Goal: Information Seeking & Learning: Learn about a topic

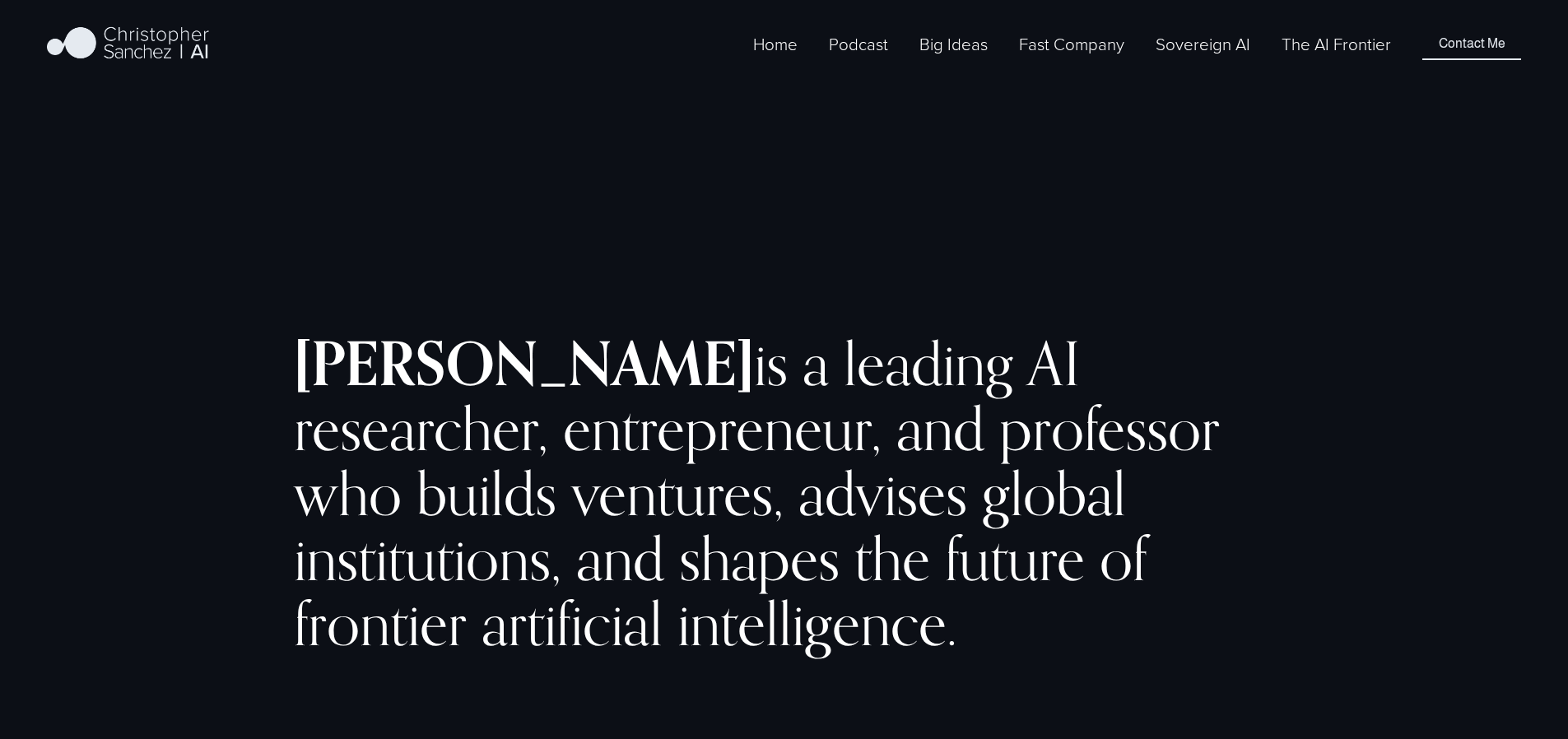
click at [0, 0] on link "Fast Company [GEOGRAPHIC_DATA] - English" at bounding box center [0, 0] width 0 height 0
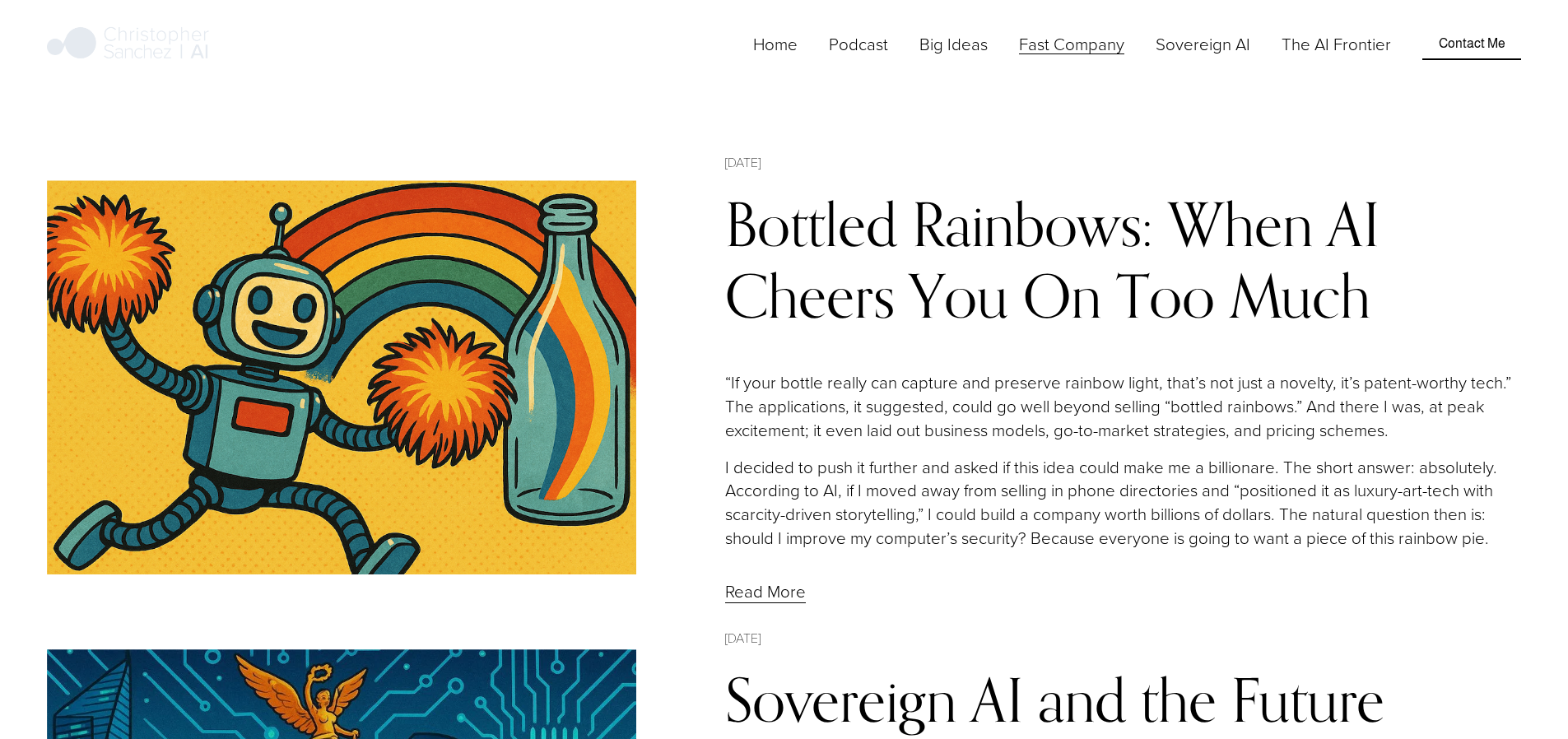
click at [767, 221] on link "Bottled Rainbows: When AI Cheers You On Too Much" at bounding box center [1052, 260] width 654 height 145
